Goal: Transaction & Acquisition: Purchase product/service

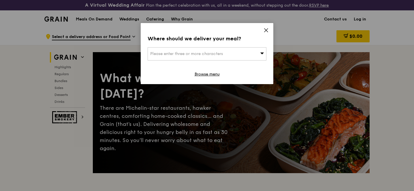
click at [264, 35] on div "Where should we deliver your meal?" at bounding box center [207, 39] width 119 height 8
click at [266, 31] on icon at bounding box center [266, 30] width 5 height 5
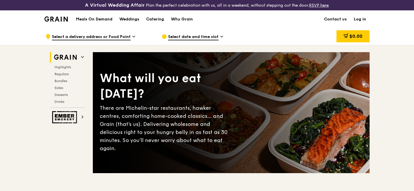
click at [100, 23] on div "Meals On Demand Weddings Catering Why Grain" at bounding box center [134, 19] width 124 height 18
click at [101, 23] on div "Meals On Demand Weddings Catering Why Grain" at bounding box center [134, 19] width 124 height 18
click at [99, 17] on h1 "Meals On Demand" at bounding box center [94, 19] width 37 height 6
click at [85, 18] on h1 "Meals On Demand" at bounding box center [94, 19] width 37 height 6
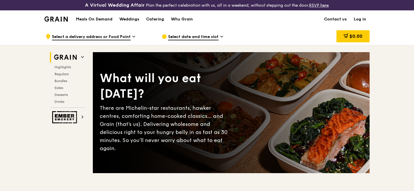
click at [111, 22] on div "Meals On Demand Weddings Catering Why Grain" at bounding box center [134, 19] width 124 height 18
click at [103, 16] on div "Meals On Demand Weddings Catering Why Grain" at bounding box center [134, 19] width 124 height 18
click at [98, 21] on h1 "Meals On Demand" at bounding box center [94, 19] width 37 height 6
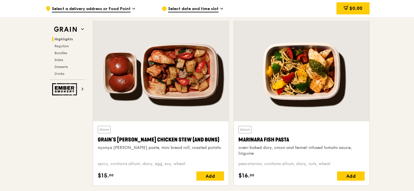
scroll to position [200, 0]
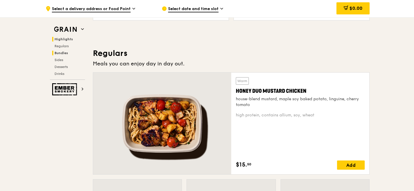
click at [67, 52] on span "Bundles" at bounding box center [62, 53] width 14 height 4
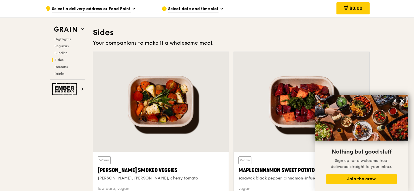
scroll to position [1296, 0]
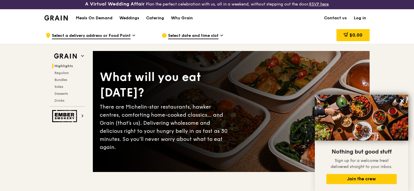
scroll to position [0, 0]
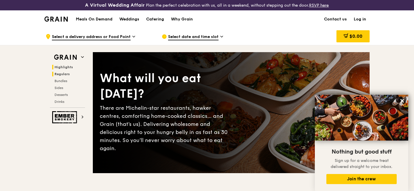
click at [68, 74] on span "Regulars" at bounding box center [62, 74] width 15 height 4
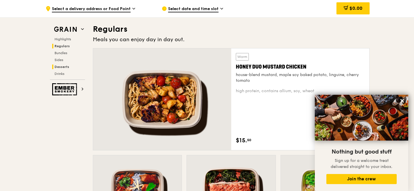
scroll to position [390, 0]
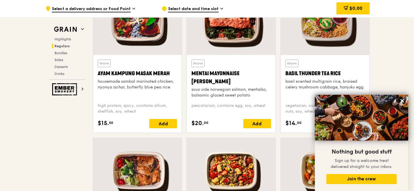
scroll to position [553, 0]
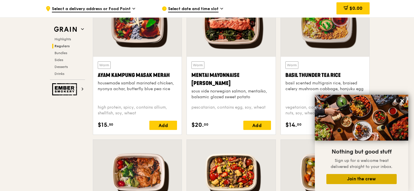
click at [359, 177] on button "Join the crew" at bounding box center [362, 179] width 70 height 10
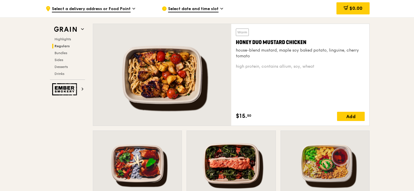
scroll to position [387, 0]
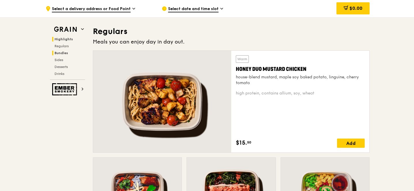
click at [69, 53] on h2 "Bundles" at bounding box center [68, 53] width 33 height 5
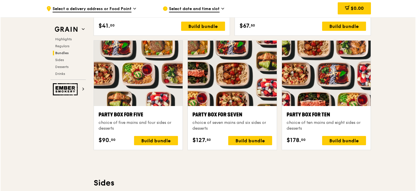
scroll to position [1134, 0]
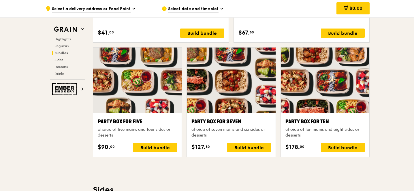
click at [316, 126] on div "Party Box for Ten" at bounding box center [325, 122] width 79 height 8
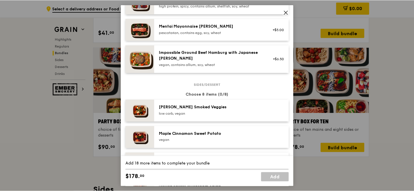
scroll to position [0, 0]
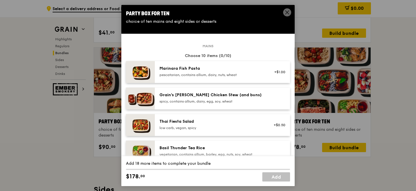
click at [252, 101] on div "spicy, contains allium, dairy, egg, soy, wheat" at bounding box center [211, 101] width 104 height 5
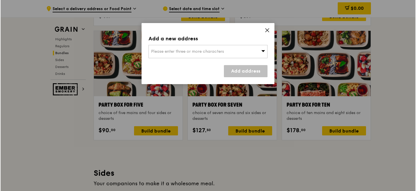
scroll to position [1150, 0]
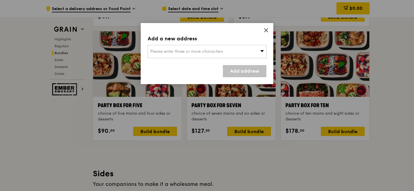
click at [246, 53] on div "Please enter three or more characters" at bounding box center [207, 51] width 119 height 13
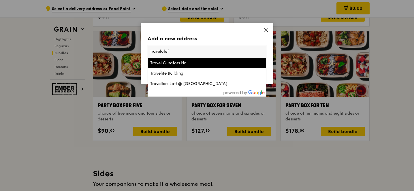
type input "travelclef"
drag, startPoint x: 181, startPoint y: 51, endPoint x: 112, endPoint y: 46, distance: 69.5
click at [112, 46] on div "Add a new address Please enter three or more characters travelclef Travel Curat…" at bounding box center [207, 95] width 414 height 191
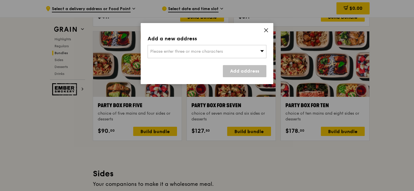
click at [171, 53] on span "Please enter three or more characters" at bounding box center [186, 51] width 73 height 5
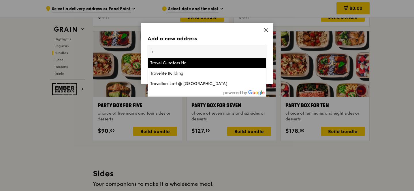
type input "t"
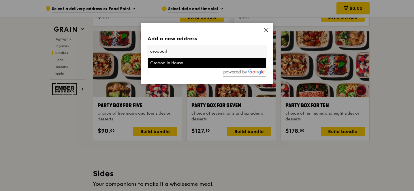
type input "crocodil"
click at [165, 63] on div "Crocodile House" at bounding box center [192, 63] width 85 height 6
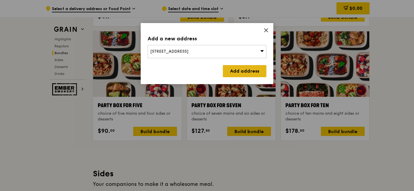
click at [245, 74] on link "Add address" at bounding box center [245, 71] width 44 height 12
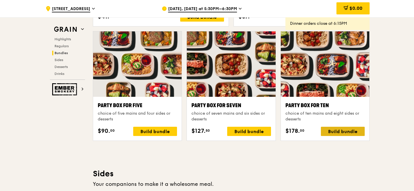
click at [336, 131] on div "Build bundle" at bounding box center [343, 131] width 44 height 9
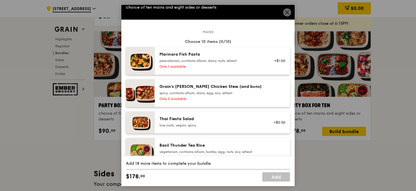
scroll to position [22, 0]
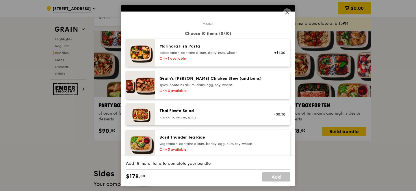
click at [215, 82] on div "Grain's Curry Chicken Stew (and buns) spicy, contains allium, dairy, egg, soy, …" at bounding box center [211, 82] width 104 height 12
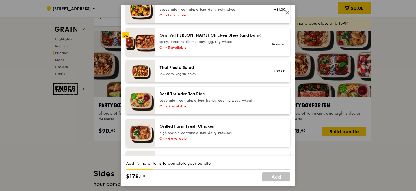
scroll to position [74, 0]
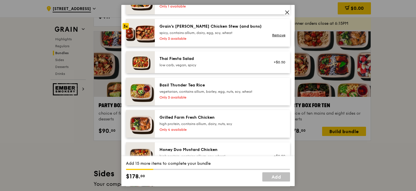
click at [214, 99] on div "Only 3 available" at bounding box center [211, 97] width 104 height 5
click at [218, 120] on div "Grilled Farm Fresh Chicken" at bounding box center [211, 118] width 104 height 6
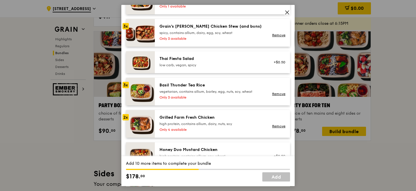
click at [218, 120] on div "Grilled Farm Fresh Chicken" at bounding box center [211, 118] width 104 height 6
click at [219, 119] on div "Grilled Farm Fresh Chicken" at bounding box center [211, 118] width 104 height 6
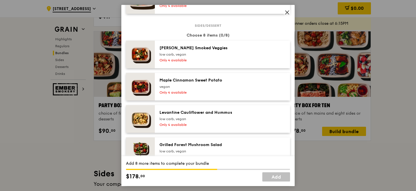
scroll to position [339, 0]
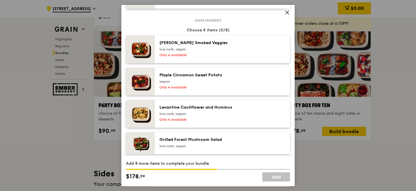
click at [225, 57] on div "Only 4 available" at bounding box center [211, 55] width 104 height 5
click at [230, 52] on div "Rosemary Smoked Veggies low carb, vegan Only 4 available" at bounding box center [211, 49] width 111 height 18
click at [228, 72] on div "Maple Cinnamon Sweet Potato vegan Only 4 available" at bounding box center [222, 82] width 135 height 28
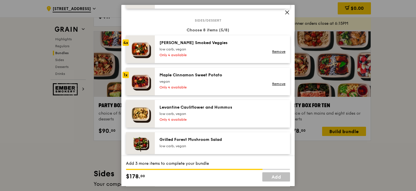
click at [228, 72] on div "Maple Cinnamon Sweet Potato vegan Only 4 available Remove" at bounding box center [222, 82] width 135 height 28
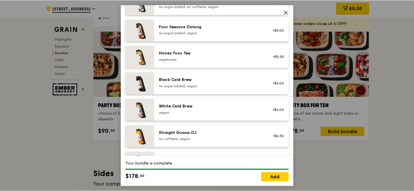
scroll to position [753, 0]
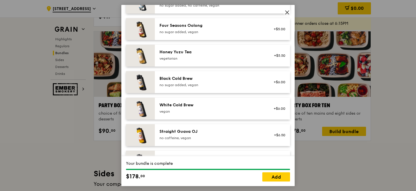
click at [287, 10] on icon at bounding box center [286, 12] width 5 height 5
click at [269, 174] on link "Add" at bounding box center [276, 177] width 28 height 9
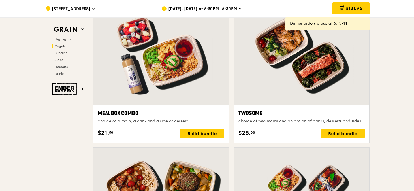
scroll to position [750, 0]
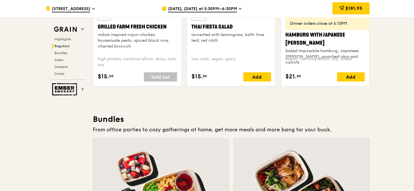
click at [225, 6] on span "Sep 19, Today at 5:30PM–6:30PM" at bounding box center [202, 9] width 69 height 6
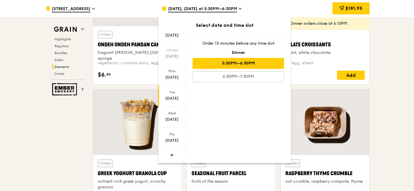
scroll to position [1866, 0]
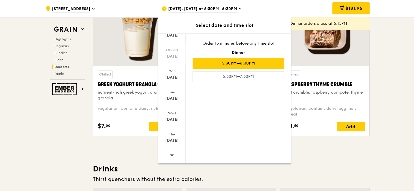
click at [170, 152] on span at bounding box center [172, 156] width 4 height 14
click at [172, 157] on icon at bounding box center [172, 155] width 4 height 4
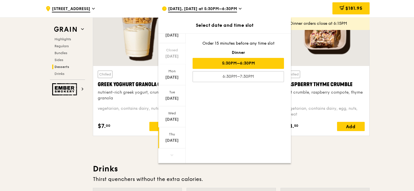
click at [173, 134] on div "Thu" at bounding box center [172, 134] width 26 height 5
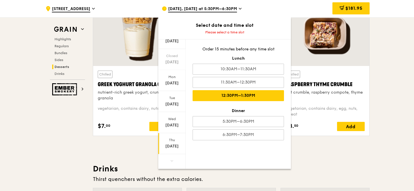
click at [257, 91] on div "12:30PM–1:30PM" at bounding box center [238, 95] width 91 height 11
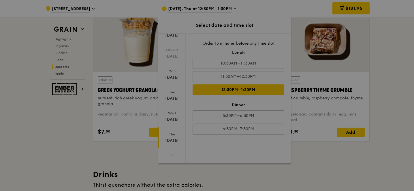
scroll to position [1872, 0]
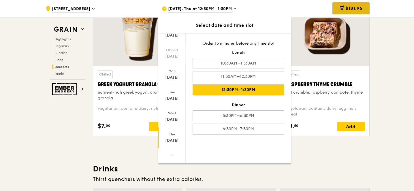
click at [347, 5] on div "$181.95" at bounding box center [351, 8] width 37 height 12
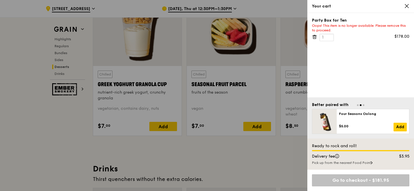
click at [330, 38] on input "1" at bounding box center [327, 38] width 14 height 8
click at [348, 58] on div "Party Box for Ten Oops! This item is no longer available. Please remove this to…" at bounding box center [361, 55] width 107 height 85
click at [379, 27] on div "Oops! This item is no longer available. Please remove this to proceed." at bounding box center [361, 27] width 98 height 9
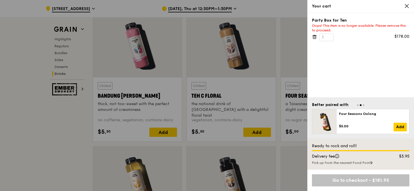
scroll to position [2081, 0]
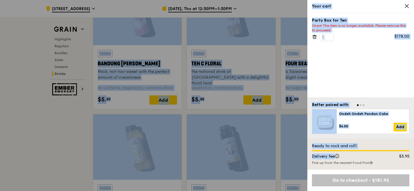
drag, startPoint x: 399, startPoint y: 158, endPoint x: 415, endPoint y: 158, distance: 15.9
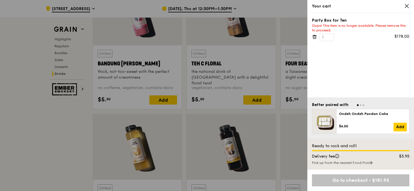
click at [394, 160] on div "Delivery fee $3.95" at bounding box center [361, 157] width 104 height 7
click at [348, 25] on div "Oops! This item is no longer available. Please remove this to proceed." at bounding box center [361, 27] width 98 height 9
click at [406, 7] on icon at bounding box center [407, 5] width 5 height 5
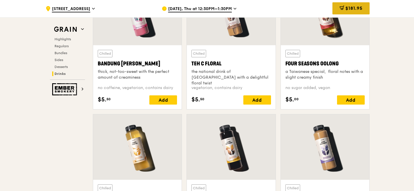
click at [362, 10] on span "$181.95" at bounding box center [354, 7] width 17 height 5
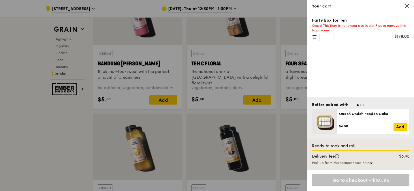
scroll to position [2080, 0]
click at [316, 38] on icon at bounding box center [314, 37] width 3 height 3
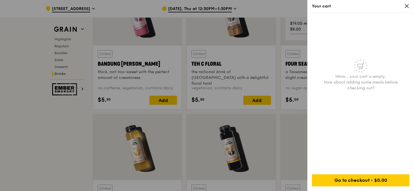
click at [246, 115] on div at bounding box center [207, 95] width 414 height 191
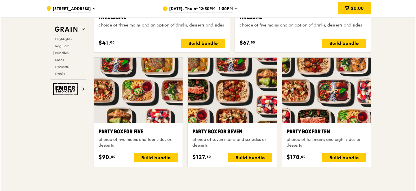
scroll to position [1123, 0]
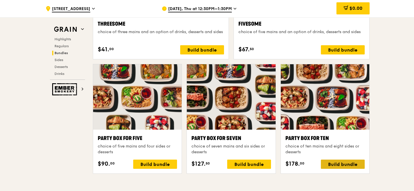
click at [342, 162] on div "Build bundle" at bounding box center [343, 164] width 44 height 9
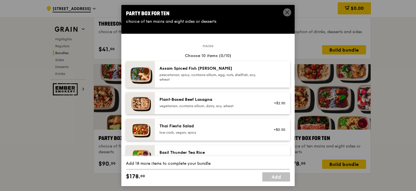
click at [190, 78] on div "pescatarian, spicy, contains allium, egg, nuts, shellfish, soy, wheat" at bounding box center [211, 77] width 104 height 9
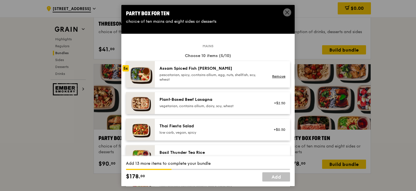
click at [190, 78] on div "pescatarian, spicy, contains allium, egg, nuts, shellfish, soy, wheat" at bounding box center [211, 77] width 104 height 9
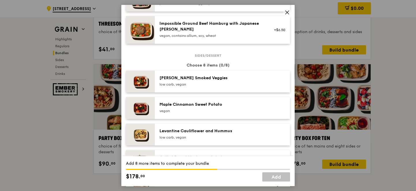
scroll to position [273, 0]
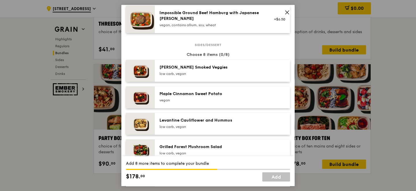
click at [203, 78] on div "Rosemary Smoked Veggies low carb, vegan" at bounding box center [222, 71] width 135 height 22
click at [203, 78] on div "Rosemary Smoked Veggies low carb, vegan Remove" at bounding box center [222, 71] width 135 height 22
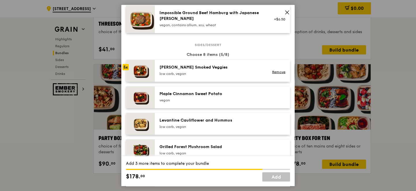
click at [203, 78] on div "Rosemary Smoked Veggies low carb, vegan Remove" at bounding box center [222, 71] width 135 height 22
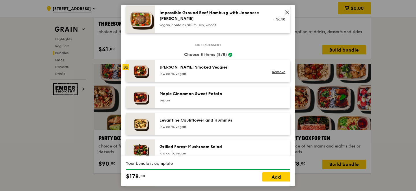
click at [203, 78] on div "Rosemary Smoked Veggies low carb, vegan Remove" at bounding box center [222, 71] width 135 height 22
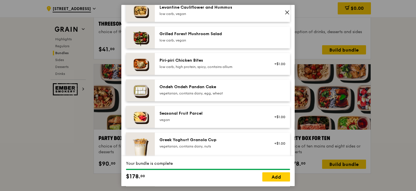
scroll to position [459, 0]
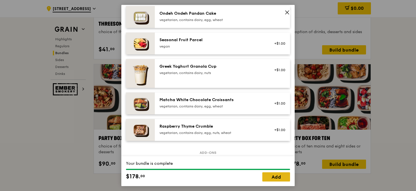
click at [272, 174] on link "Add" at bounding box center [276, 177] width 28 height 9
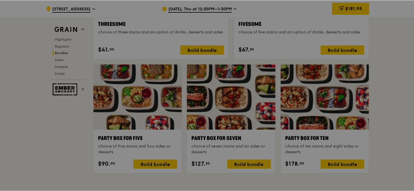
scroll to position [1123, 0]
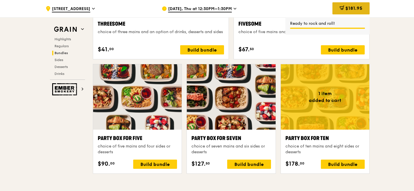
click at [358, 8] on span "$181.95" at bounding box center [354, 7] width 17 height 5
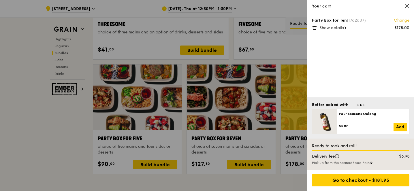
scroll to position [1123, 0]
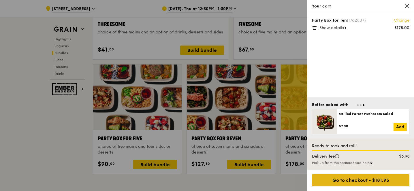
click at [399, 177] on div "Go to checkout - $181.95" at bounding box center [361, 181] width 98 height 12
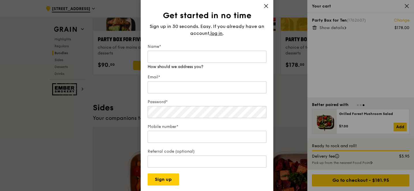
scroll to position [1220, 0]
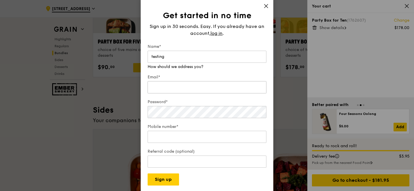
type input "testing"
click at [247, 91] on div "Email* We will send your receipt to this email" at bounding box center [207, 82] width 119 height 26
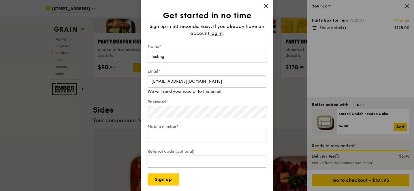
type input "whale@gmail.com"
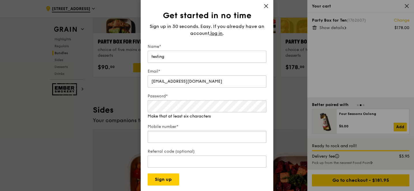
click at [159, 132] on input "Mobile number*" at bounding box center [207, 137] width 119 height 12
click at [190, 98] on label "Password*" at bounding box center [207, 97] width 119 height 6
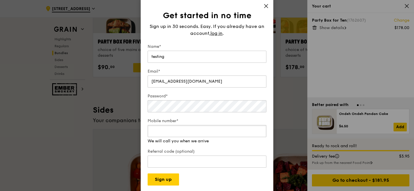
click at [182, 139] on div "Mobile number* We will call you when we arrive" at bounding box center [207, 131] width 119 height 26
type input "12348789"
click at [222, 156] on input "Referral code (optional)" at bounding box center [207, 162] width 119 height 12
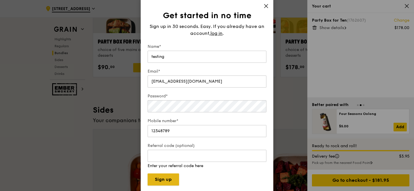
click at [172, 179] on button "Sign up" at bounding box center [163, 180] width 31 height 12
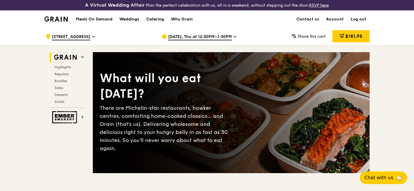
scroll to position [4, 0]
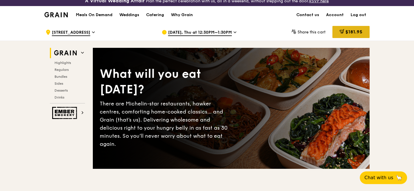
click at [357, 35] on div "$181.95" at bounding box center [351, 32] width 37 height 12
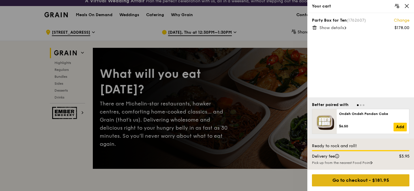
click at [373, 179] on div "Go to checkout - $181.95" at bounding box center [361, 181] width 98 height 12
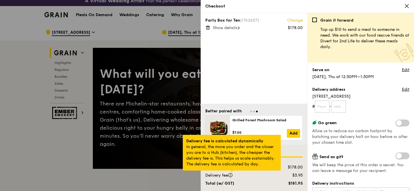
click at [233, 172] on div at bounding box center [232, 171] width 3 height 1
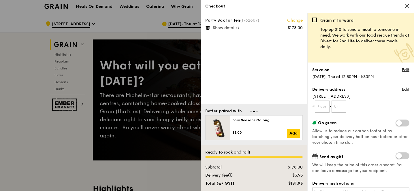
scroll to position [0, 0]
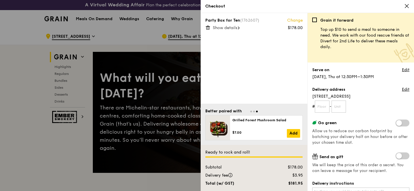
click at [179, 80] on div at bounding box center [207, 95] width 414 height 191
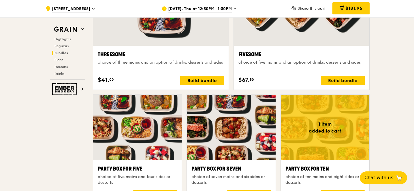
scroll to position [1092, 0]
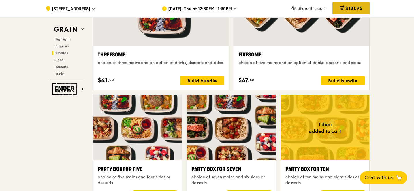
click at [346, 2] on div "$181.95" at bounding box center [351, 8] width 37 height 12
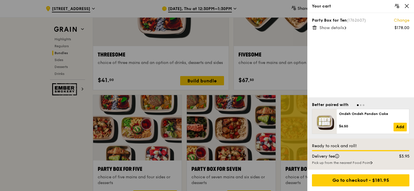
click at [317, 28] on div "Party Box for Ten (1762607) Change $178.00 Show details" at bounding box center [361, 24] width 98 height 13
click at [315, 28] on icon at bounding box center [314, 27] width 5 height 5
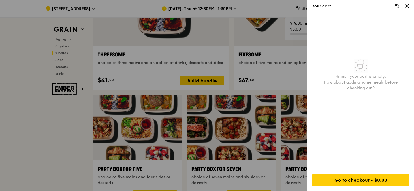
click at [226, 54] on div at bounding box center [207, 95] width 414 height 191
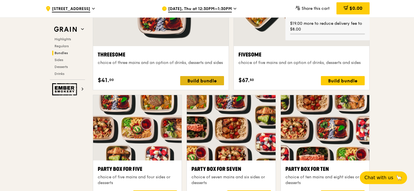
click at [208, 80] on div "Build bundle" at bounding box center [202, 80] width 44 height 9
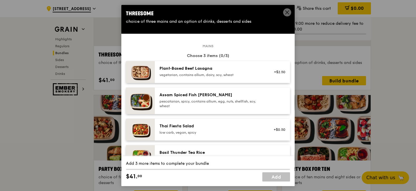
click at [222, 102] on div "pescatarian, spicy, contains allium, egg, nuts, shellfish, soy, wheat" at bounding box center [211, 103] width 104 height 9
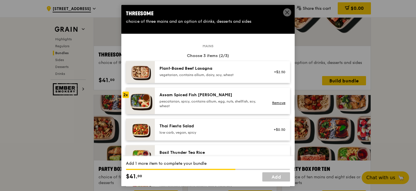
click at [222, 102] on div "pescatarian, spicy, contains allium, egg, nuts, shellfish, soy, wheat" at bounding box center [211, 103] width 104 height 9
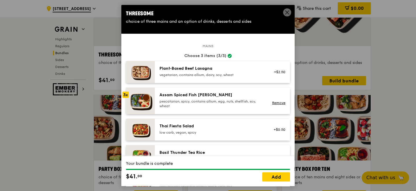
click at [222, 102] on div "pescatarian, spicy, contains allium, egg, nuts, shellfish, soy, wheat" at bounding box center [211, 103] width 104 height 9
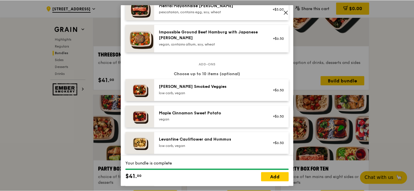
scroll to position [258, 0]
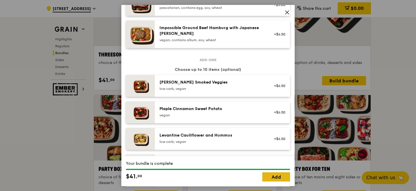
click at [272, 175] on link "Add" at bounding box center [276, 177] width 28 height 9
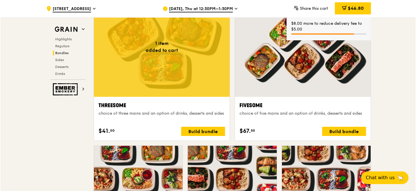
scroll to position [1038, 0]
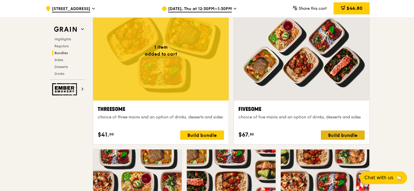
click at [350, 137] on div "Build bundle" at bounding box center [343, 135] width 44 height 9
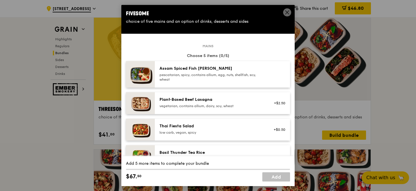
click at [257, 70] on div "Assam Spiced Fish Curry" at bounding box center [211, 69] width 104 height 6
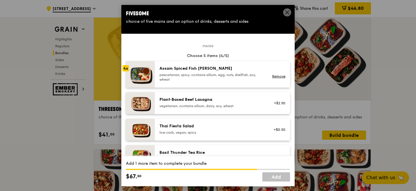
click at [257, 70] on div "Assam Spiced Fish Curry" at bounding box center [211, 69] width 104 height 6
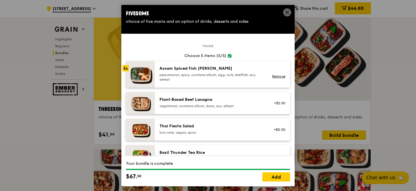
click at [257, 70] on div "Assam Spiced Fish Curry" at bounding box center [211, 69] width 104 height 6
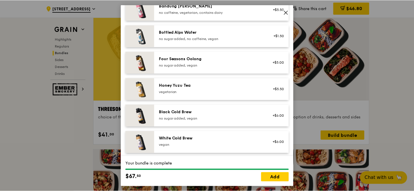
scroll to position [710, 0]
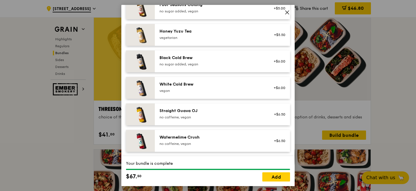
click at [261, 94] on div "White Cold Brew vegan" at bounding box center [211, 88] width 111 height 13
click at [242, 94] on div "White Cold Brew vegan" at bounding box center [211, 88] width 111 height 13
click at [287, 12] on icon at bounding box center [286, 12] width 5 height 5
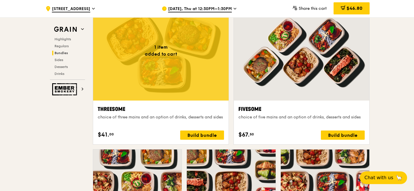
click at [317, 88] on div at bounding box center [302, 51] width 136 height 100
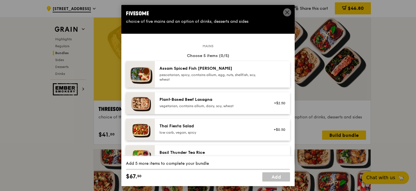
click at [211, 71] on div "Assam Spiced Fish Curry" at bounding box center [211, 69] width 104 height 6
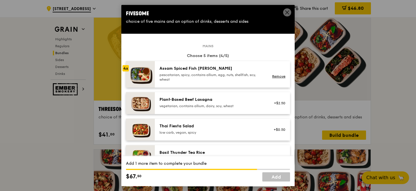
click at [211, 71] on div "Assam Spiced Fish Curry" at bounding box center [211, 69] width 104 height 6
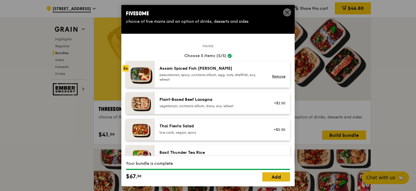
click at [274, 175] on link "Add" at bounding box center [276, 177] width 28 height 9
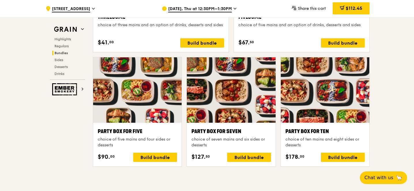
scroll to position [1134, 0]
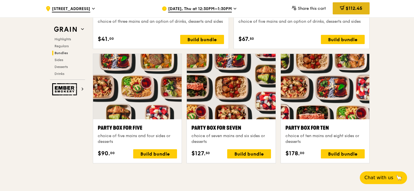
click at [350, 10] on span "$112.45" at bounding box center [354, 7] width 17 height 5
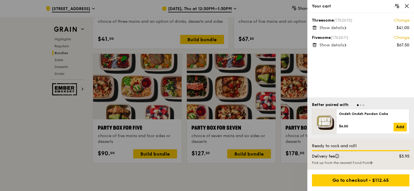
scroll to position [1133, 0]
click at [313, 26] on icon at bounding box center [314, 27] width 5 height 5
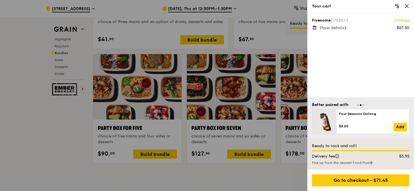
click at [314, 29] on icon at bounding box center [314, 28] width 3 height 3
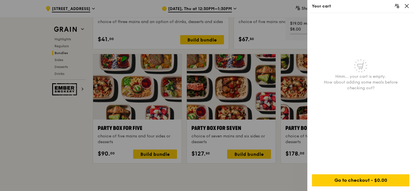
click at [291, 54] on div at bounding box center [207, 95] width 414 height 191
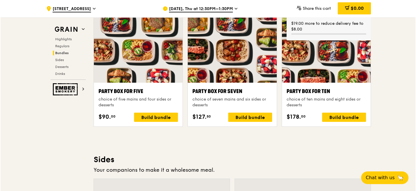
scroll to position [1179, 0]
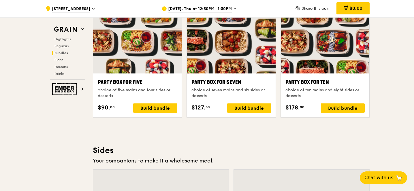
click at [312, 89] on div "choice of ten mains and eight sides or desserts" at bounding box center [325, 93] width 79 height 12
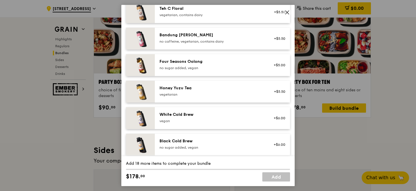
scroll to position [710, 0]
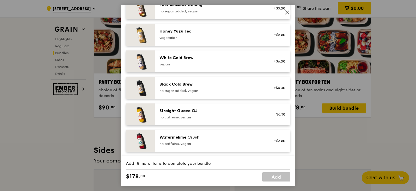
click at [236, 110] on div "Straight Guava OJ" at bounding box center [211, 111] width 104 height 6
